Goal: Task Accomplishment & Management: Use online tool/utility

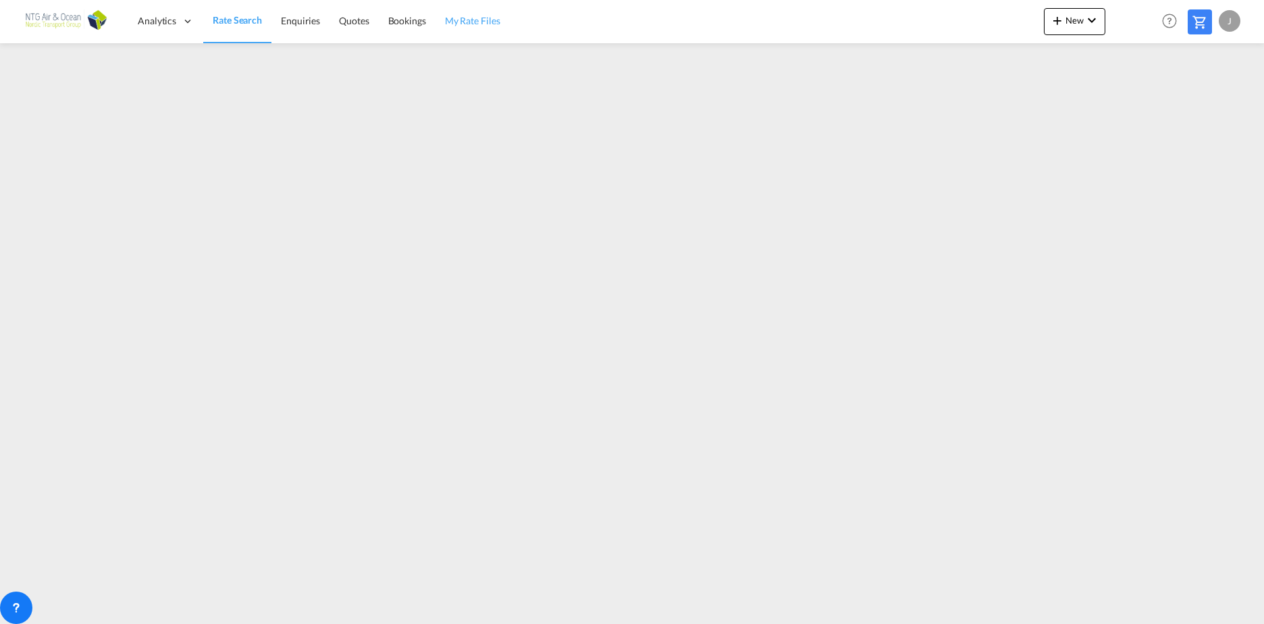
click at [478, 17] on span "My Rate Files" at bounding box center [472, 20] width 55 height 11
click at [1072, 20] on span "New" at bounding box center [1075, 20] width 51 height 11
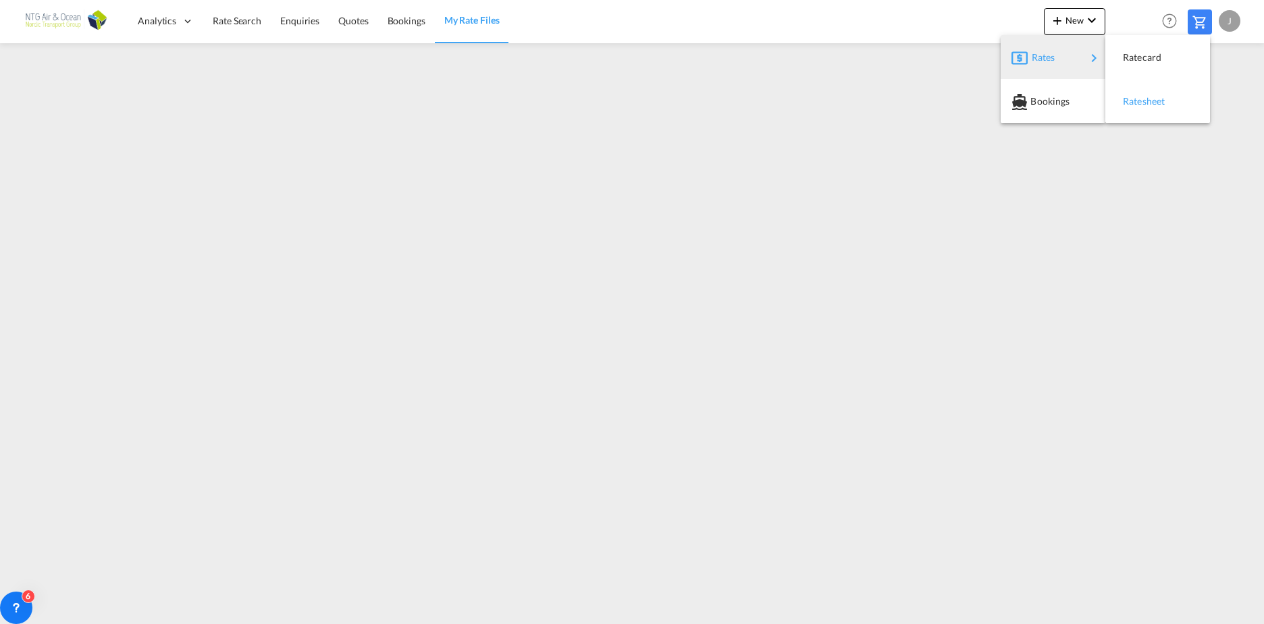
click at [1137, 103] on span "Ratesheet" at bounding box center [1130, 101] width 15 height 27
